Goal: Information Seeking & Learning: Learn about a topic

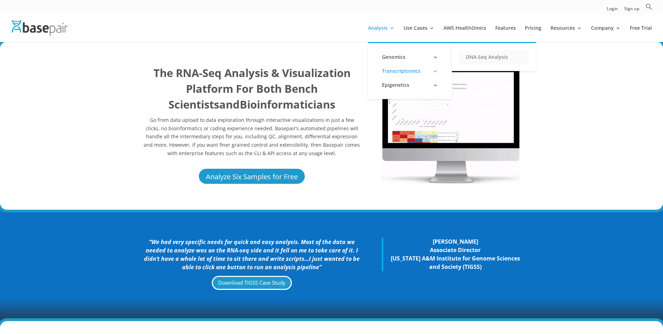
click at [474, 59] on link "DNA-Seq Analysis" at bounding box center [494, 57] width 70 height 14
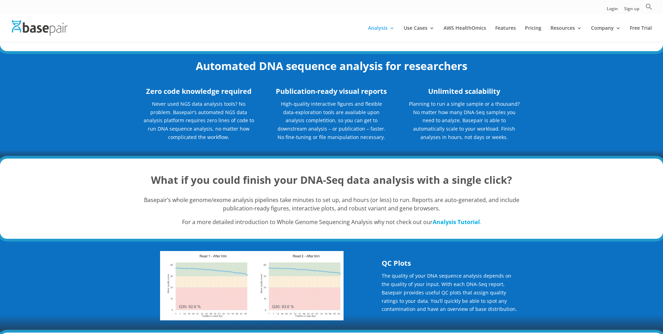
scroll to position [35, 0]
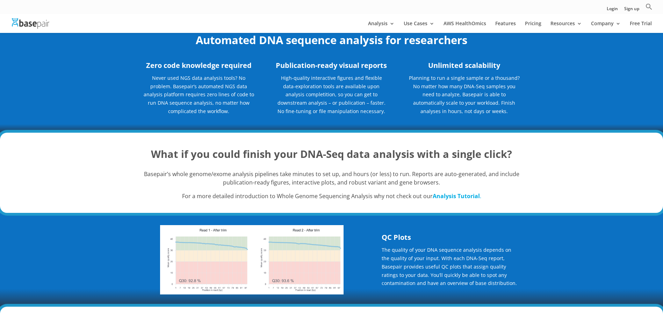
click at [375, 19] on div at bounding box center [341, 23] width 663 height 19
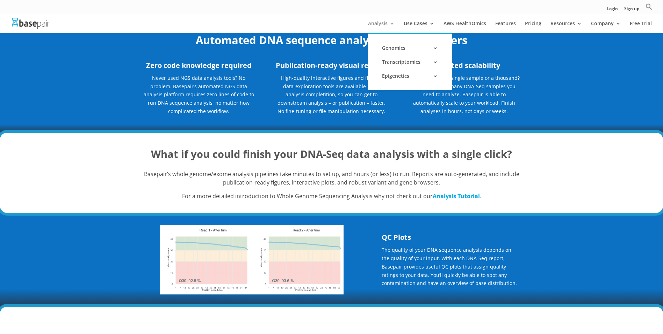
click at [376, 21] on link "Analysis" at bounding box center [381, 27] width 27 height 12
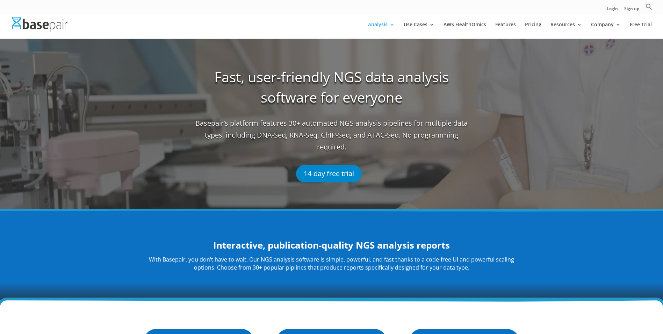
click at [376, 21] on div at bounding box center [341, 24] width 663 height 28
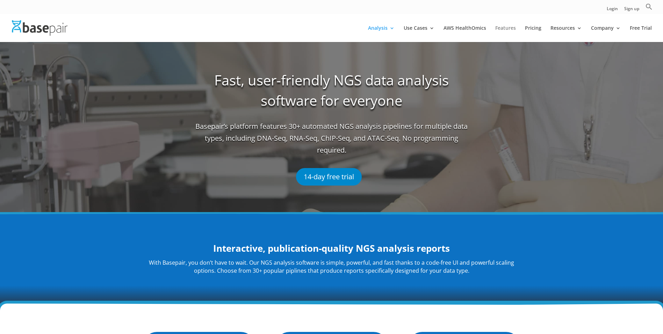
click at [506, 26] on link "Features" at bounding box center [506, 34] width 21 height 16
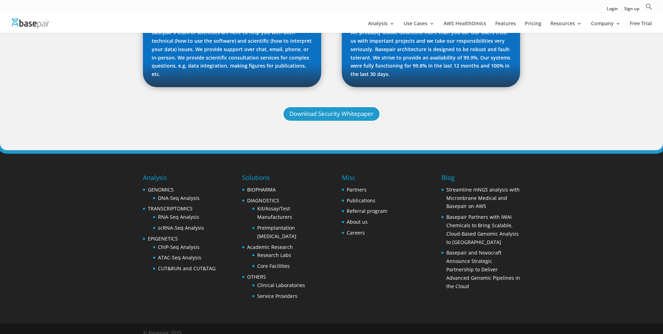
scroll to position [755, 0]
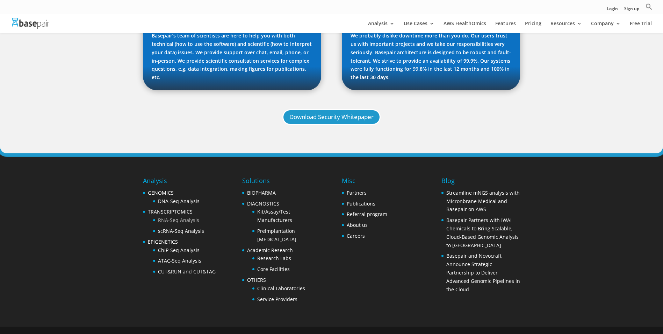
click at [170, 216] on link "RNA-Seq Analysis" at bounding box center [178, 219] width 41 height 7
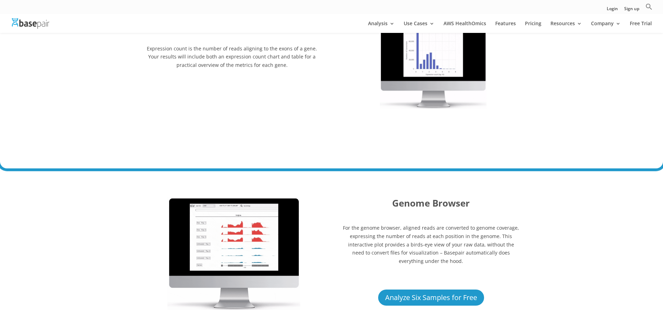
scroll to position [1364, 0]
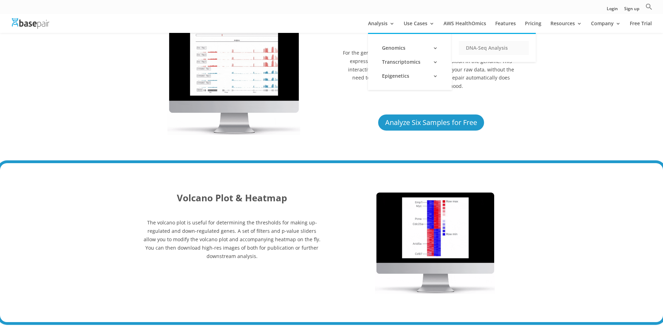
click at [477, 50] on link "DNA-Seq Analysis" at bounding box center [494, 48] width 70 height 14
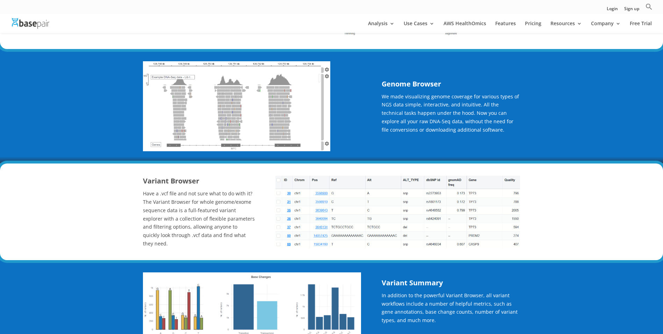
scroll to position [490, 0]
